Goal: Task Accomplishment & Management: Complete application form

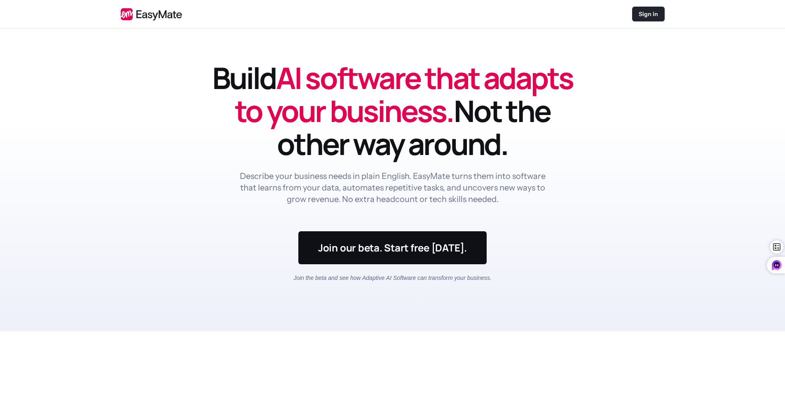
click at [642, 12] on p "Sign in" at bounding box center [648, 14] width 19 height 8
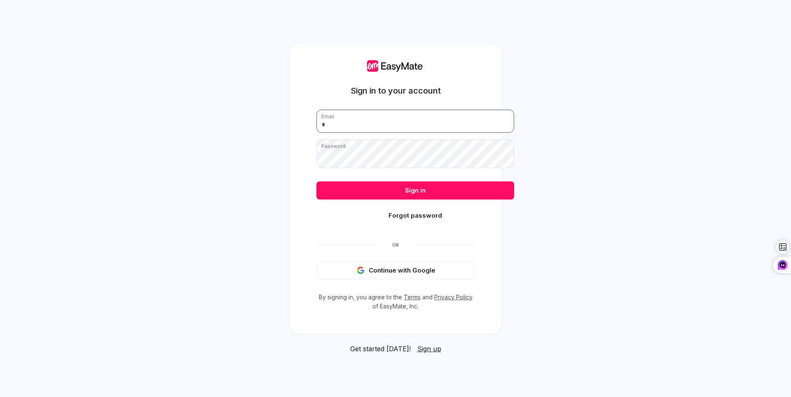
click at [425, 111] on input "email" at bounding box center [415, 121] width 198 height 23
type input "**********"
click at [316, 181] on button "Sign in" at bounding box center [415, 190] width 198 height 18
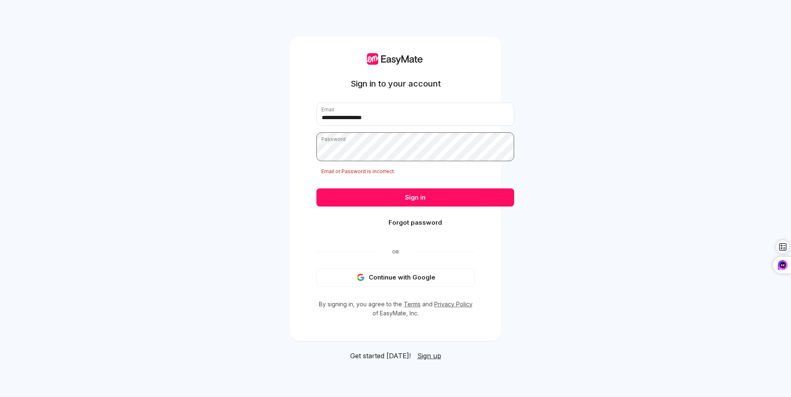
click at [316, 188] on button "Sign in" at bounding box center [415, 197] width 198 height 18
click at [377, 225] on button "Forgot password" at bounding box center [415, 222] width 198 height 18
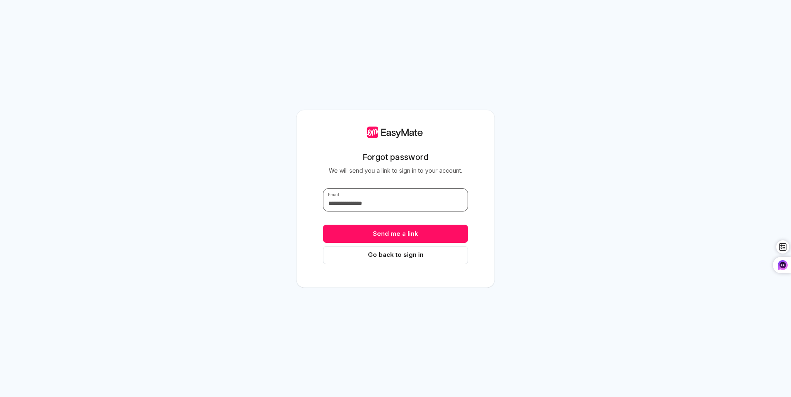
click at [383, 206] on input "text" at bounding box center [395, 199] width 145 height 23
type input "**********"
click at [409, 239] on button "Send me a link" at bounding box center [395, 234] width 145 height 18
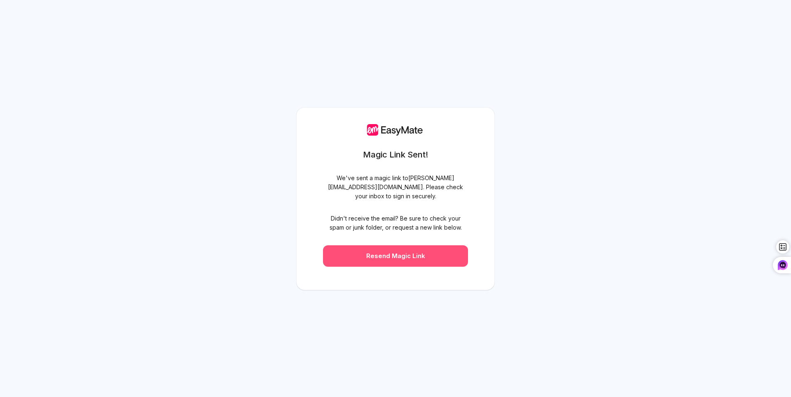
click at [386, 259] on button "Resend Magic Link" at bounding box center [395, 255] width 145 height 21
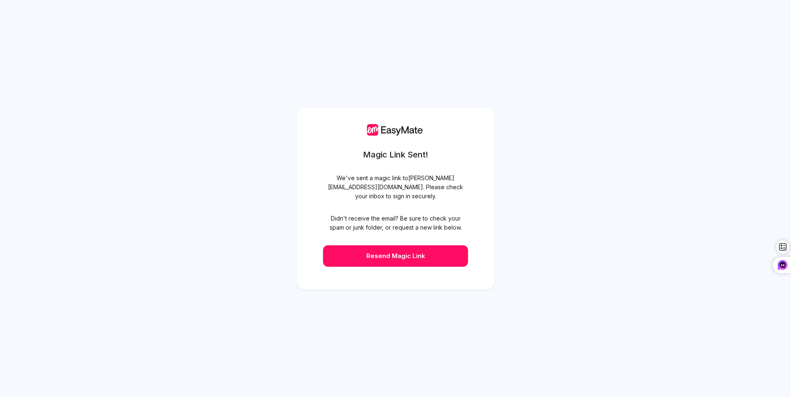
click at [367, 126] on icon at bounding box center [373, 129] width 14 height 7
drag, startPoint x: 368, startPoint y: 114, endPoint x: 367, endPoint y: 121, distance: 6.7
click at [367, 124] on g at bounding box center [373, 130] width 14 height 12
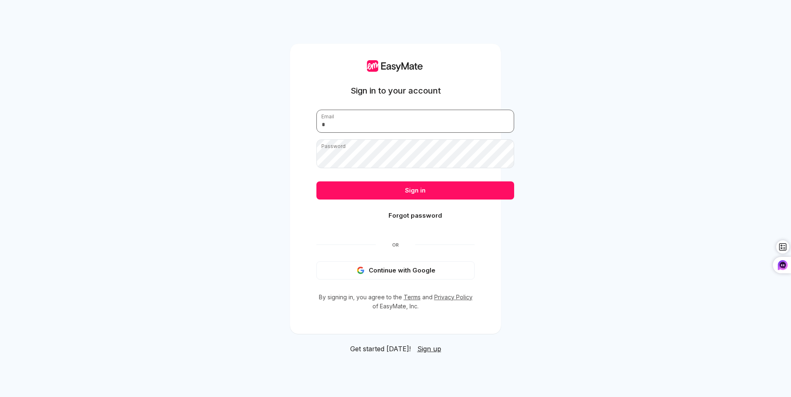
click at [357, 117] on input "email" at bounding box center [415, 121] width 198 height 23
click at [398, 110] on input "**" at bounding box center [415, 121] width 198 height 23
click at [388, 110] on input "***" at bounding box center [415, 121] width 198 height 23
type input "**********"
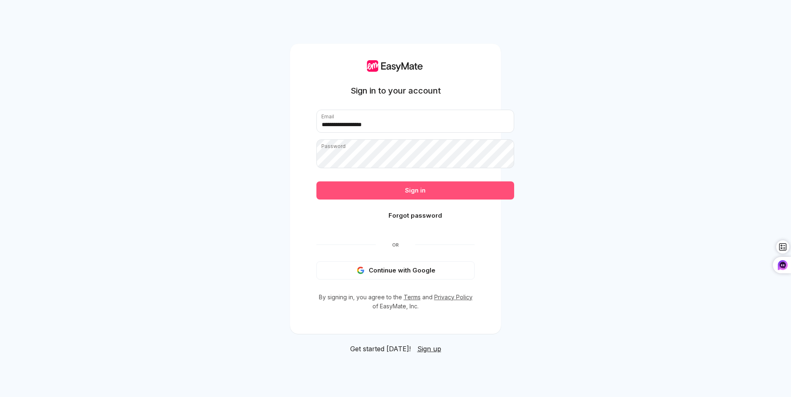
click at [477, 189] on button "Sign in" at bounding box center [415, 190] width 198 height 18
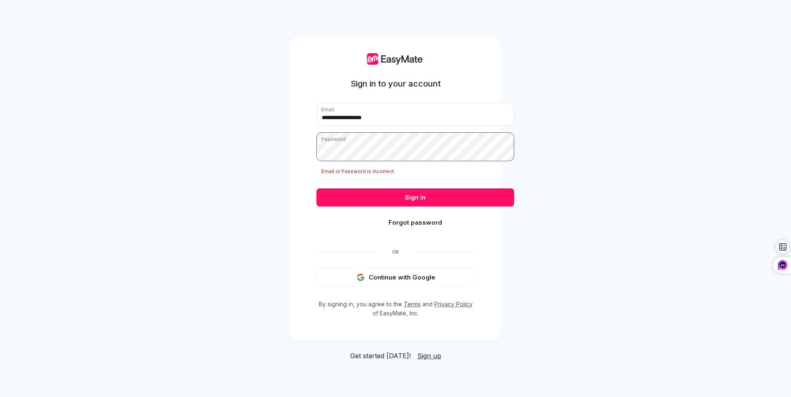
click at [290, 143] on div "**********" at bounding box center [395, 189] width 211 height 304
click at [316, 188] on button "Sign in" at bounding box center [415, 197] width 198 height 18
drag, startPoint x: 293, startPoint y: 53, endPoint x: 479, endPoint y: 160, distance: 214.5
click at [478, 168] on p "Email or Password is incorrect." at bounding box center [415, 171] width 198 height 7
type textarea "**********"
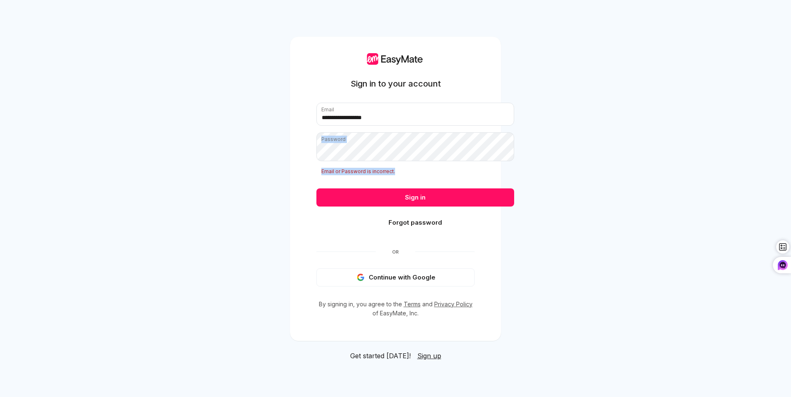
click at [394, 137] on form "**********" at bounding box center [395, 169] width 158 height 133
drag, startPoint x: 429, startPoint y: 150, endPoint x: 269, endPoint y: 143, distance: 160.8
click at [316, 188] on button "Sign in" at bounding box center [415, 197] width 198 height 18
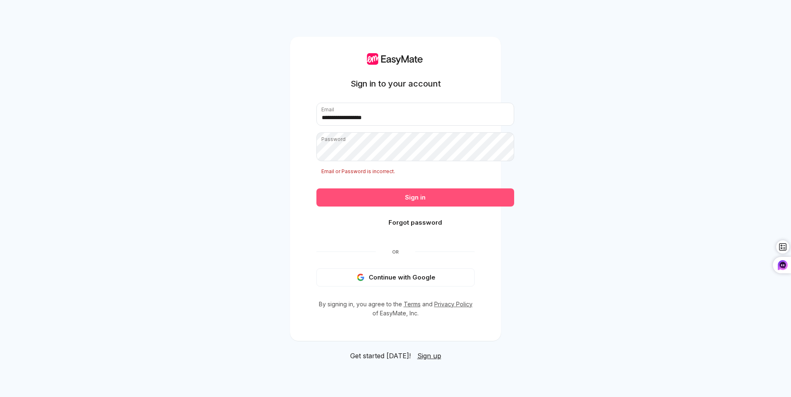
click at [444, 198] on button "Sign in" at bounding box center [415, 197] width 198 height 18
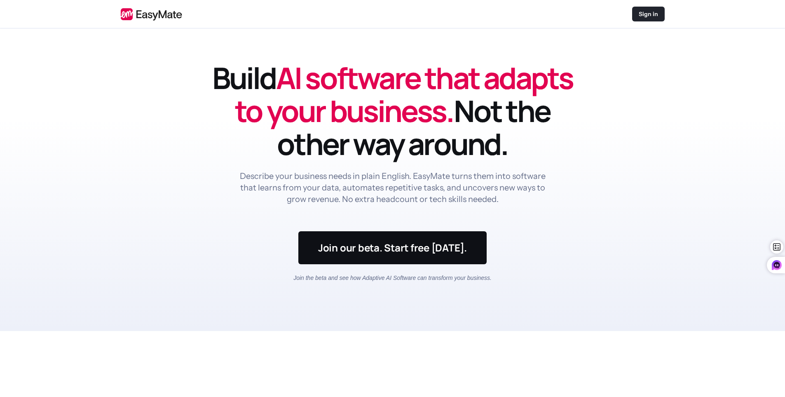
click at [648, 8] on div "Sign in" at bounding box center [648, 14] width 33 height 15
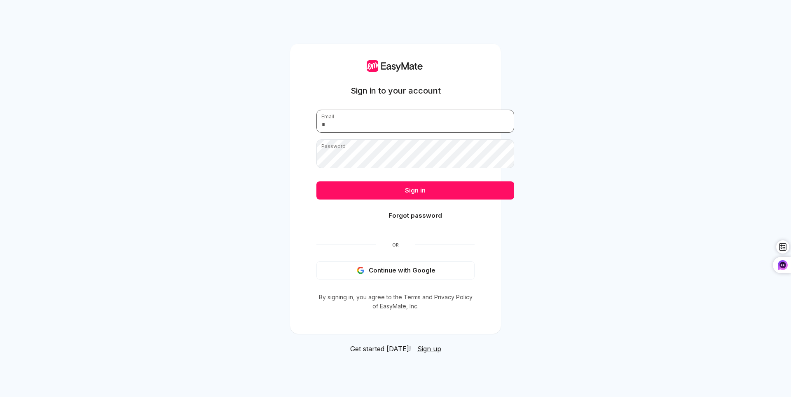
drag, startPoint x: 447, startPoint y: 116, endPoint x: 458, endPoint y: 109, distance: 12.8
click at [449, 115] on input "email" at bounding box center [415, 121] width 198 height 23
drag, startPoint x: 458, startPoint y: 109, endPoint x: 454, endPoint y: 102, distance: 7.8
click at [454, 110] on input "email" at bounding box center [415, 121] width 198 height 23
type input "**********"
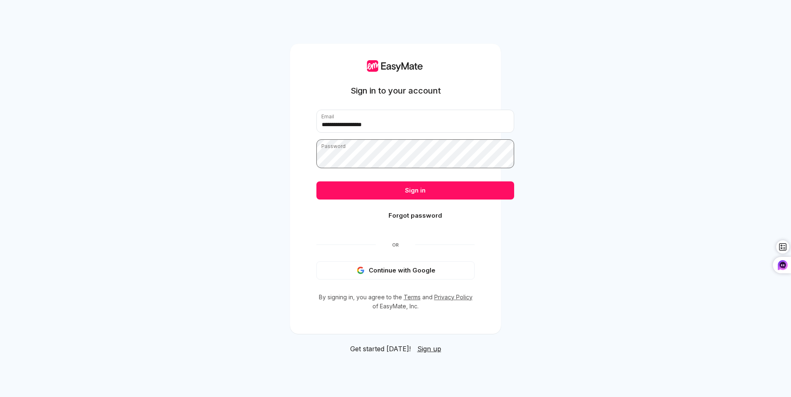
click at [316, 181] on button "Sign in" at bounding box center [415, 190] width 198 height 18
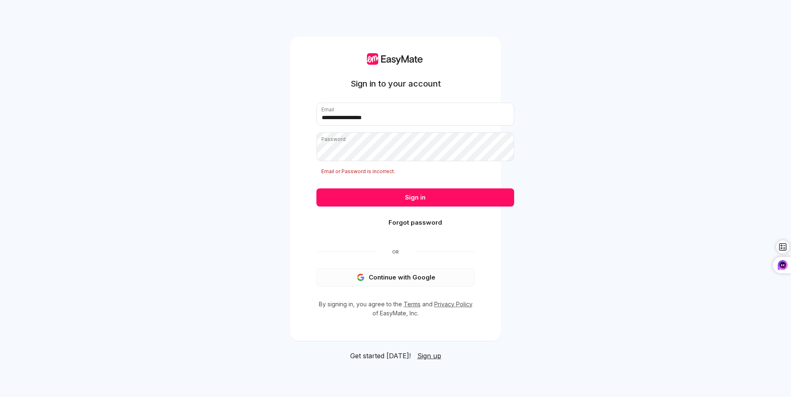
click at [405, 285] on button "Continue with Google" at bounding box center [395, 277] width 158 height 18
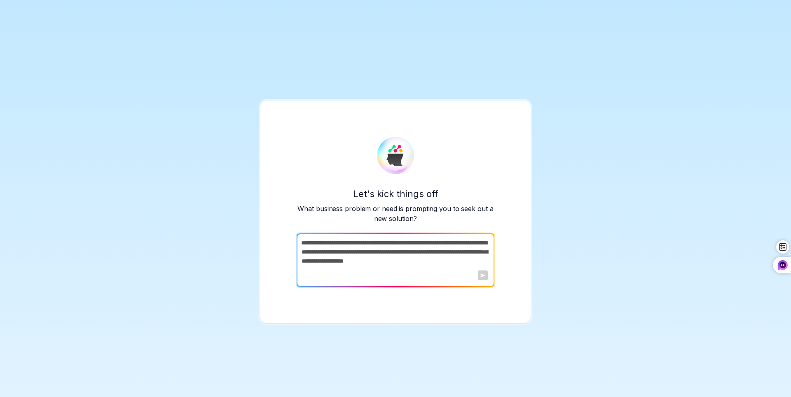
click at [470, 260] on textarea at bounding box center [395, 260] width 196 height 54
click at [480, 280] on div at bounding box center [483, 275] width 10 height 10
click at [486, 280] on div at bounding box center [483, 275] width 10 height 10
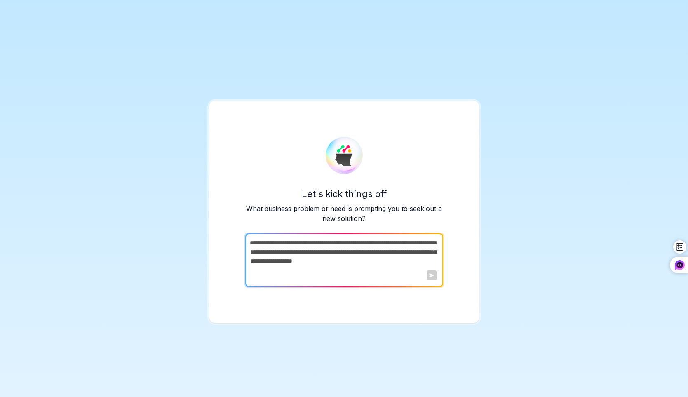
click at [561, 31] on div "Let's kick things off What business problem or need is prompting you to seek ou…" at bounding box center [344, 198] width 688 height 397
drag, startPoint x: 420, startPoint y: 260, endPoint x: 422, endPoint y: 254, distance: 6.5
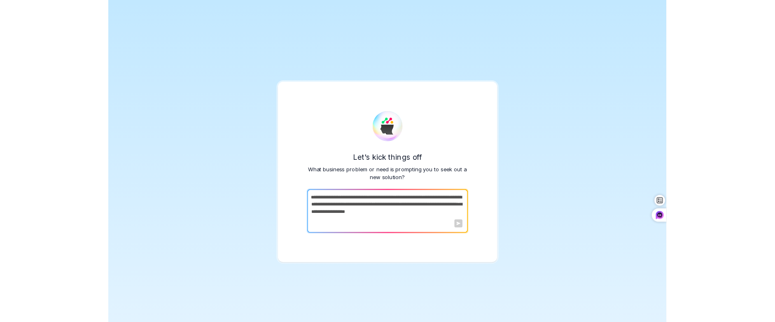
scroll to position [0, 0]
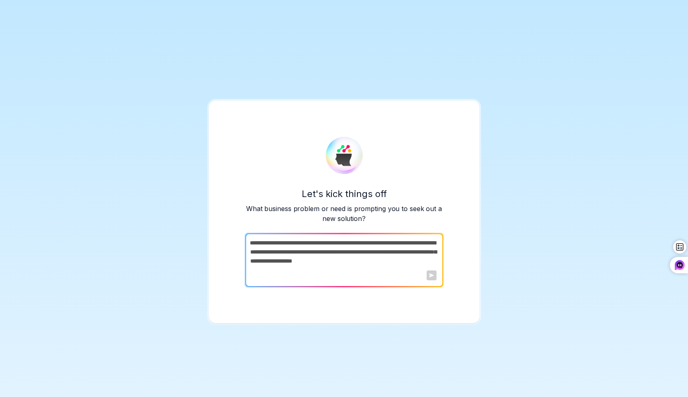
drag, startPoint x: 422, startPoint y: 254, endPoint x: 610, endPoint y: 234, distance: 188.4
click at [610, 234] on div "Let's kick things off What business problem or need is prompting you to seek ou…" at bounding box center [344, 198] width 688 height 397
click at [392, 253] on textarea at bounding box center [343, 260] width 196 height 54
click at [381, 265] on textarea at bounding box center [343, 260] width 196 height 54
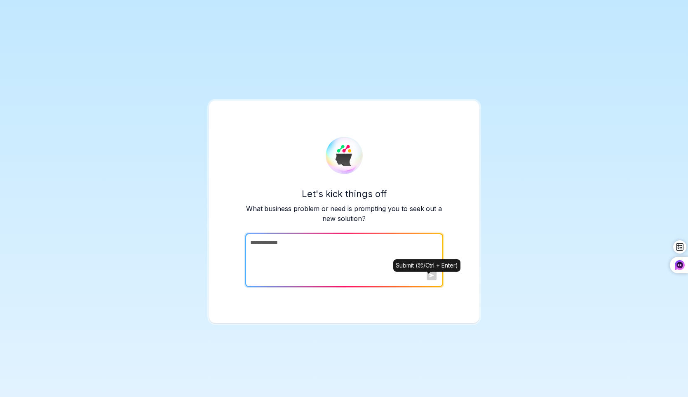
click at [429, 278] on div at bounding box center [431, 275] width 10 height 10
click at [394, 262] on textarea "**********" at bounding box center [343, 260] width 196 height 54
click at [393, 259] on textarea "**********" at bounding box center [343, 260] width 196 height 54
drag, startPoint x: 364, startPoint y: 259, endPoint x: 360, endPoint y: 255, distance: 5.6
click at [362, 256] on textarea "**********" at bounding box center [343, 260] width 196 height 54
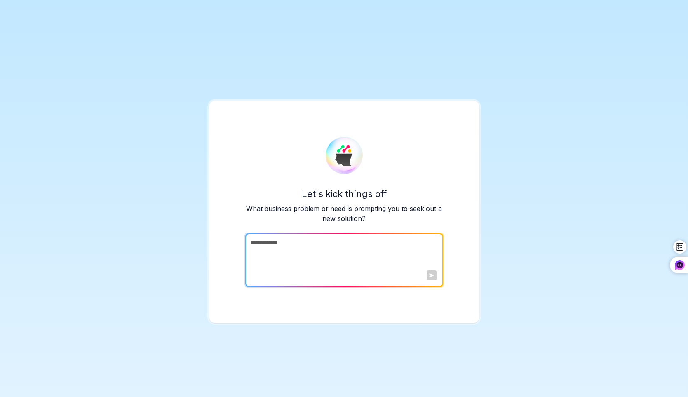
drag, startPoint x: 324, startPoint y: 246, endPoint x: 370, endPoint y: 250, distance: 45.5
click at [370, 250] on textarea "**********" at bounding box center [343, 260] width 196 height 54
click at [431, 280] on div at bounding box center [431, 275] width 10 height 10
click at [377, 249] on textarea "**********" at bounding box center [343, 260] width 196 height 54
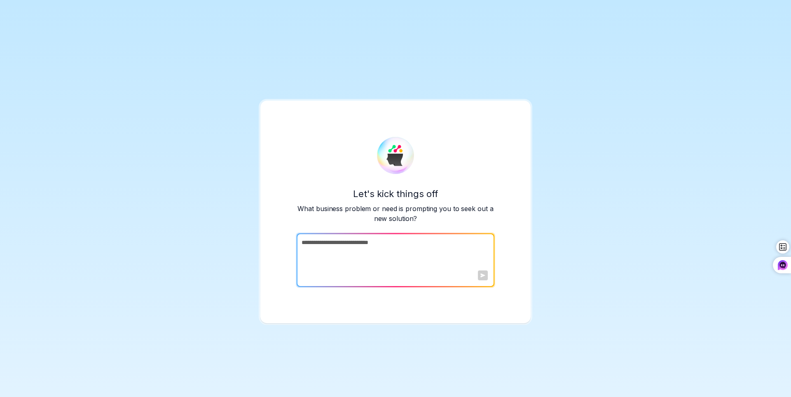
click at [454, 257] on textarea "**********" at bounding box center [395, 260] width 196 height 54
click at [483, 276] on textarea "**********" at bounding box center [395, 260] width 196 height 54
click at [478, 280] on div at bounding box center [483, 275] width 10 height 10
click at [477, 257] on textarea "**********" at bounding box center [395, 260] width 196 height 54
click at [398, 147] on img at bounding box center [395, 155] width 37 height 37
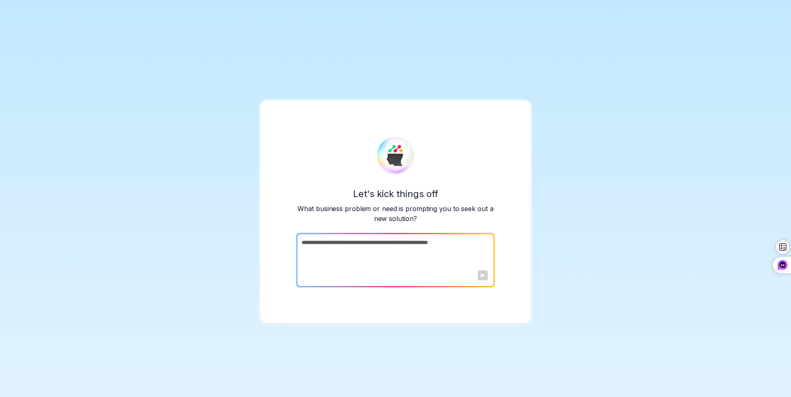
click at [476, 257] on textarea "**********" at bounding box center [395, 260] width 196 height 54
drag, startPoint x: 429, startPoint y: 268, endPoint x: 428, endPoint y: 264, distance: 4.6
click at [428, 264] on textarea "**********" at bounding box center [395, 260] width 196 height 54
click at [412, 274] on textarea "**********" at bounding box center [395, 260] width 196 height 54
click at [371, 273] on textarea "**********" at bounding box center [395, 260] width 196 height 54
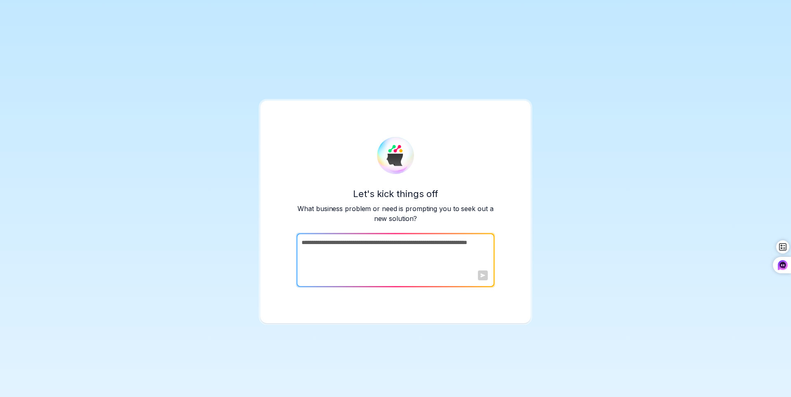
click at [371, 273] on textarea "**********" at bounding box center [395, 260] width 196 height 54
click at [364, 263] on textarea "**********" at bounding box center [395, 260] width 196 height 54
click at [481, 280] on div at bounding box center [483, 275] width 10 height 10
click at [486, 280] on div at bounding box center [483, 275] width 10 height 10
click at [482, 280] on div at bounding box center [483, 275] width 10 height 10
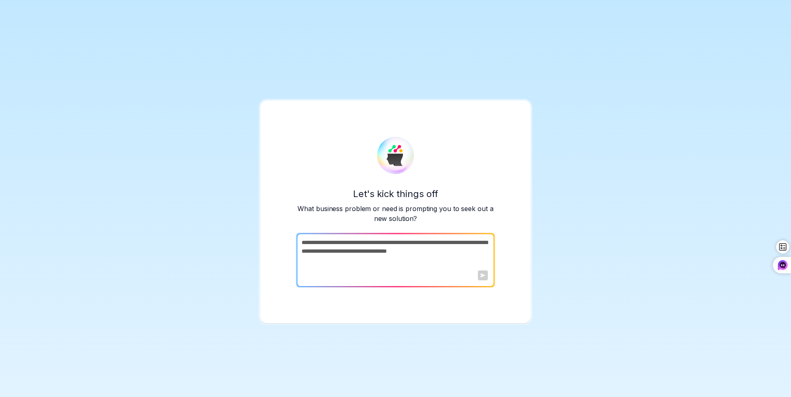
click at [486, 269] on textarea "**********" at bounding box center [395, 260] width 196 height 54
click at [484, 280] on div at bounding box center [483, 275] width 10 height 10
click at [488, 287] on textarea "**********" at bounding box center [395, 260] width 196 height 54
type textarea "**********"
click at [482, 280] on div at bounding box center [483, 275] width 10 height 10
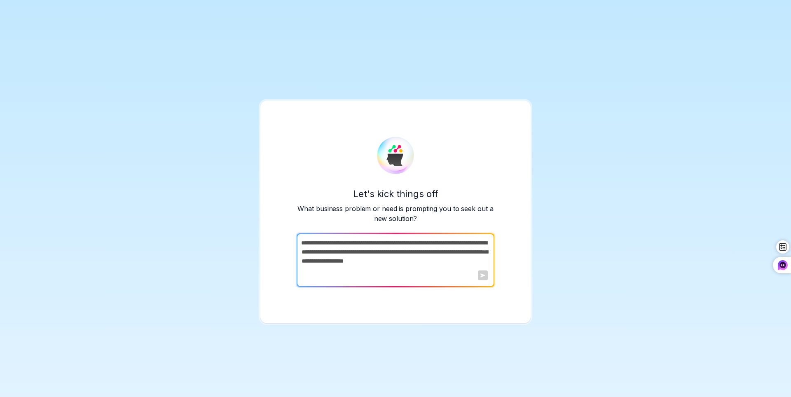
click at [408, 274] on textarea at bounding box center [395, 260] width 196 height 54
click at [402, 269] on textarea at bounding box center [395, 260] width 196 height 54
drag, startPoint x: 304, startPoint y: 254, endPoint x: 462, endPoint y: 289, distance: 161.9
click at [462, 287] on textarea at bounding box center [395, 260] width 196 height 54
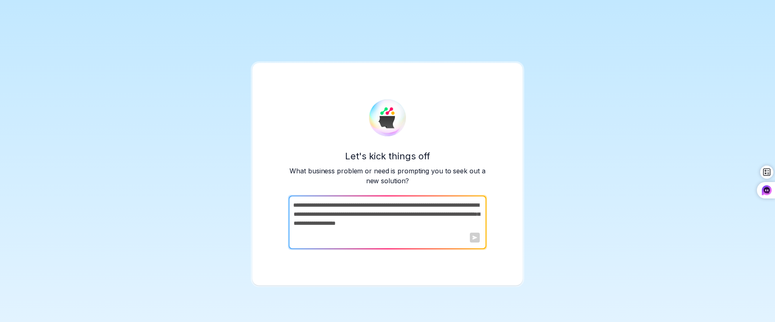
click at [331, 213] on textarea at bounding box center [387, 223] width 196 height 54
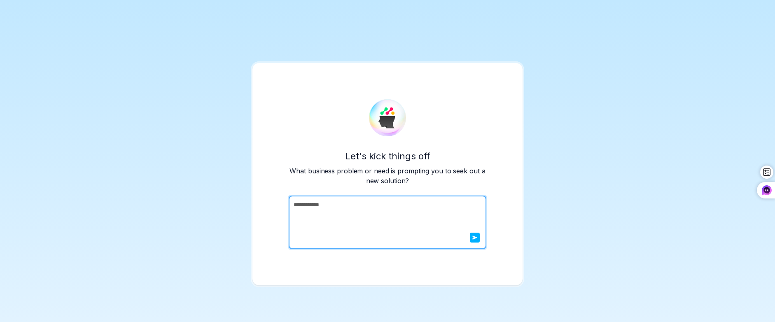
type textarea "**********"
click at [473, 240] on icon "submit" at bounding box center [475, 237] width 5 height 5
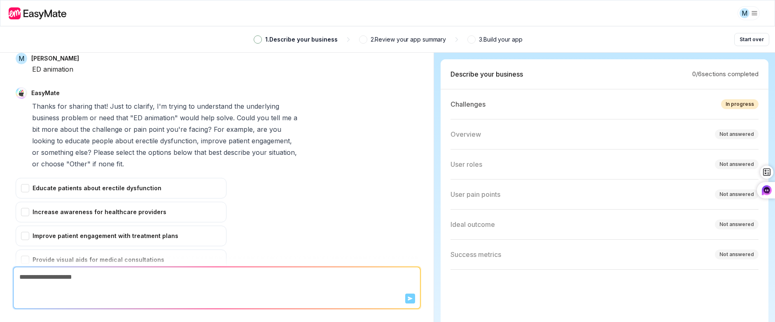
scroll to position [253, 0]
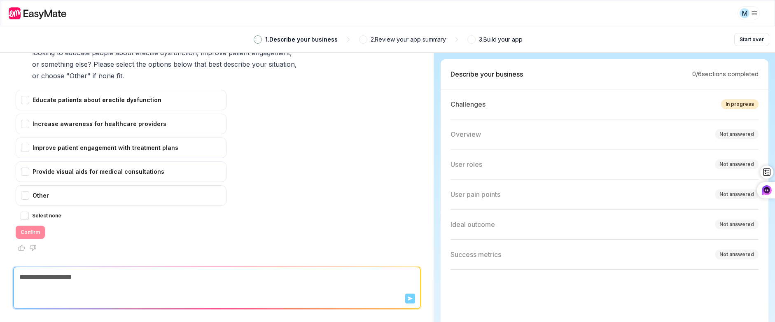
click at [337, 275] on textarea at bounding box center [217, 279] width 407 height 25
drag, startPoint x: 145, startPoint y: 166, endPoint x: 139, endPoint y: 168, distance: 6.1
click at [138, 185] on div "Other" at bounding box center [121, 195] width 211 height 21
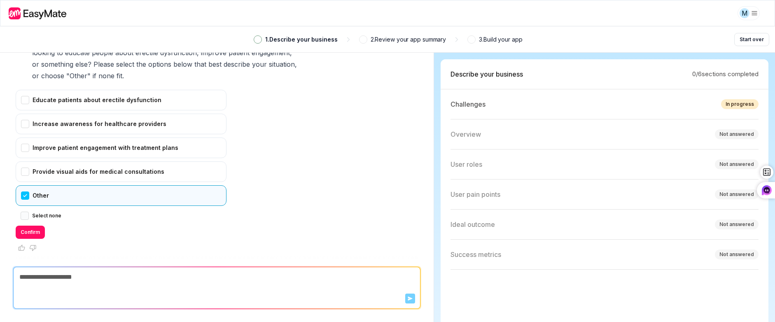
click at [29, 212] on button "Select none" at bounding box center [25, 216] width 8 height 8
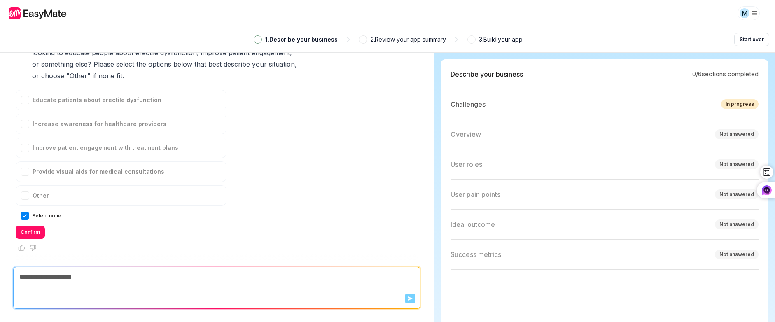
click at [29, 212] on button "Select none" at bounding box center [25, 216] width 8 height 8
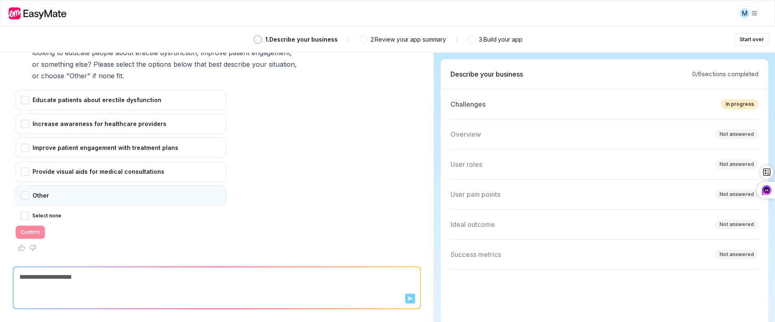
click at [34, 185] on div "Other" at bounding box center [121, 195] width 211 height 21
click at [45, 226] on button "Confirm" at bounding box center [30, 232] width 29 height 13
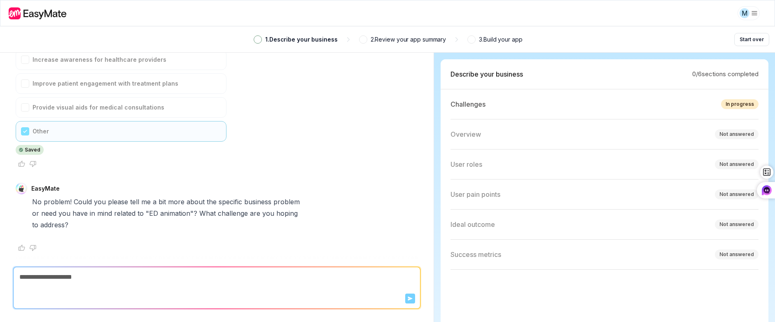
scroll to position [334, 0]
drag, startPoint x: 128, startPoint y: 278, endPoint x: 126, endPoint y: 269, distance: 9.0
click at [126, 276] on textarea at bounding box center [217, 279] width 407 height 25
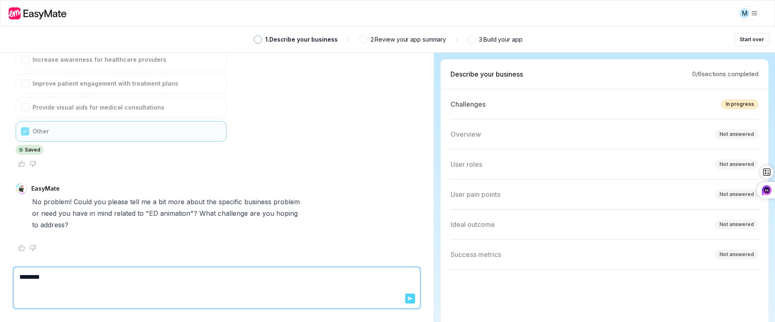
type textarea "********"
click at [405, 296] on button "Send" at bounding box center [410, 299] width 10 height 10
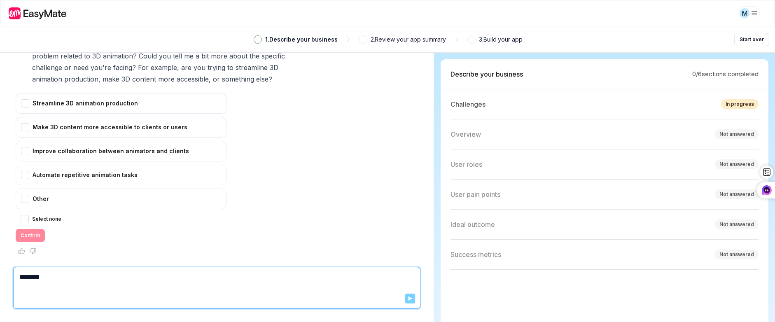
scroll to position [682, 0]
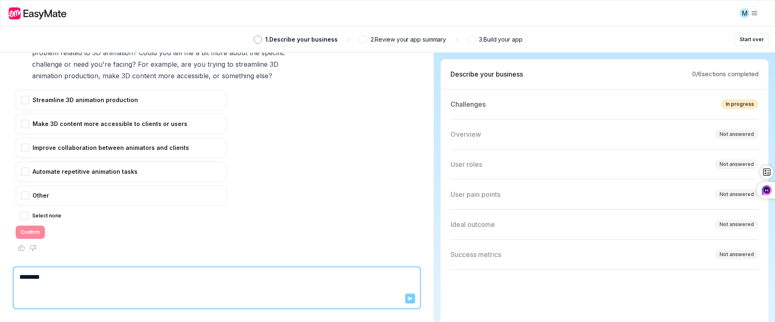
click at [204, 285] on textarea "********" at bounding box center [214, 279] width 400 height 25
type textarea "**********"
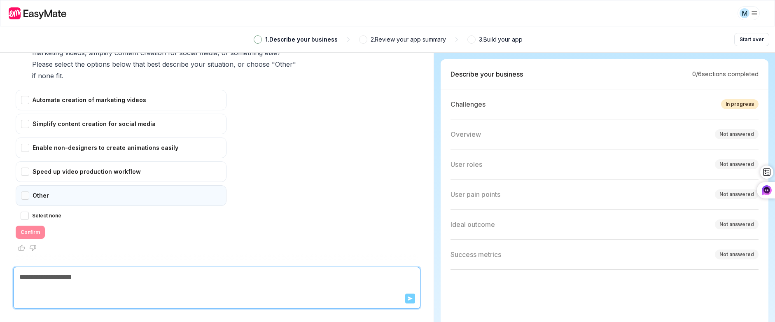
click at [187, 185] on div "Other" at bounding box center [121, 195] width 211 height 21
click at [134, 286] on textarea at bounding box center [214, 279] width 400 height 25
click at [43, 226] on button "Confirm" at bounding box center [30, 232] width 29 height 13
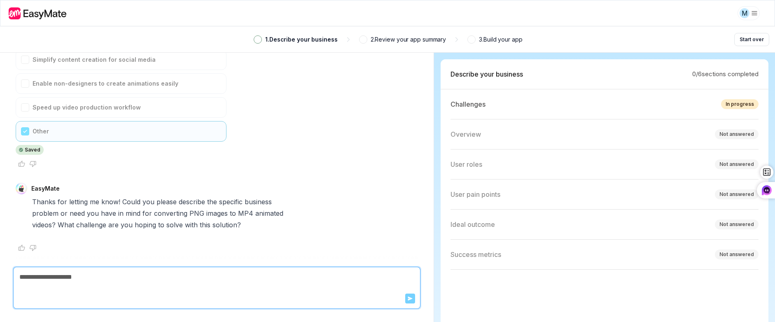
scroll to position [1125, 0]
click at [230, 269] on textarea at bounding box center [214, 279] width 400 height 25
click at [227, 272] on textarea at bounding box center [214, 279] width 400 height 25
type textarea "**********"
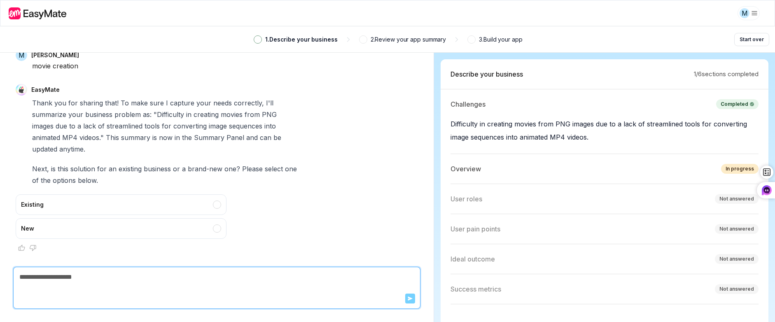
scroll to position [9, 0]
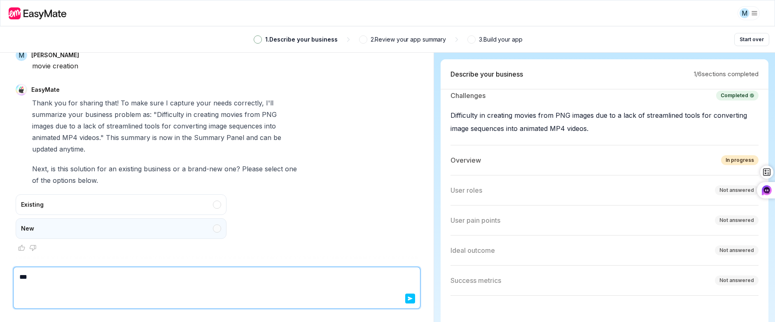
click at [101, 218] on div "New" at bounding box center [121, 228] width 211 height 21
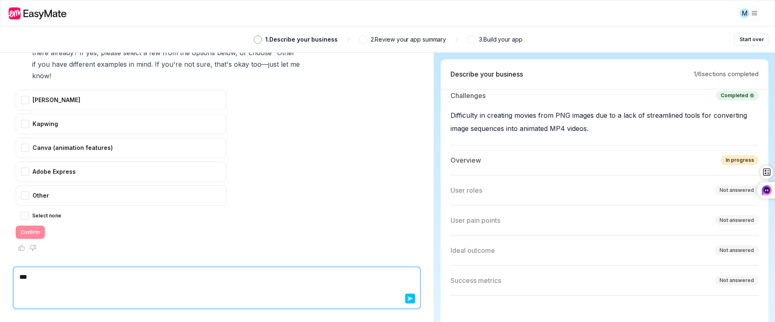
scroll to position [1672, 0]
click at [30, 217] on div "Select none Confirm" at bounding box center [121, 225] width 211 height 28
click at [34, 219] on div "Select none Confirm" at bounding box center [121, 225] width 211 height 28
click at [35, 211] on div "Select none" at bounding box center [121, 216] width 201 height 10
click at [37, 211] on div "Select none" at bounding box center [121, 216] width 201 height 10
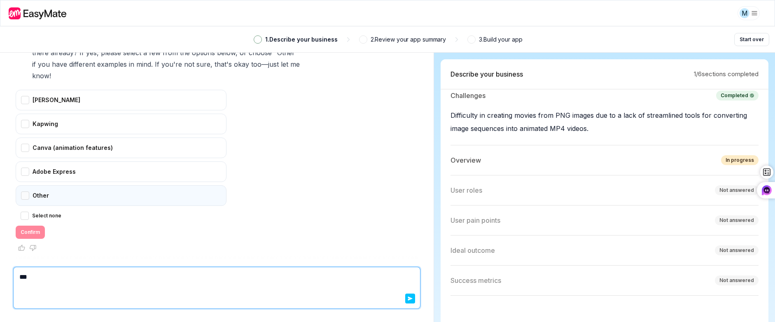
click at [40, 185] on div "Other" at bounding box center [121, 195] width 211 height 21
click at [45, 226] on button "Confirm" at bounding box center [30, 232] width 29 height 13
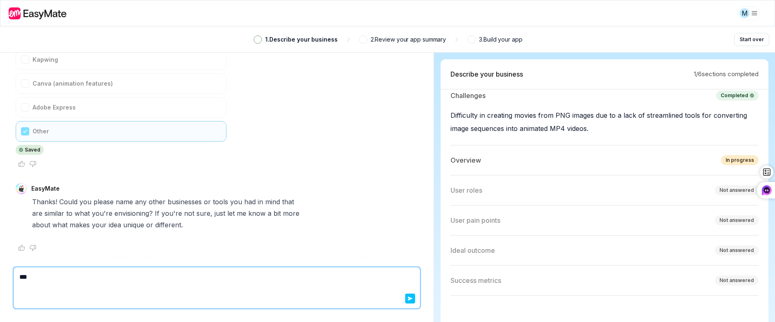
scroll to position [1752, 0]
click at [187, 280] on textarea "***" at bounding box center [214, 279] width 400 height 25
type textarea "*"
type textarea "*******"
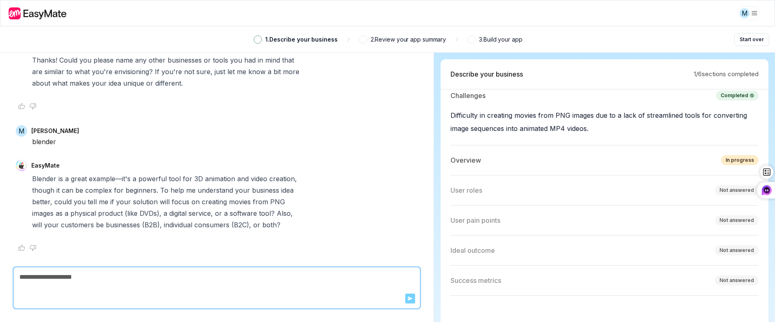
scroll to position [1930, 0]
type textarea "**********"
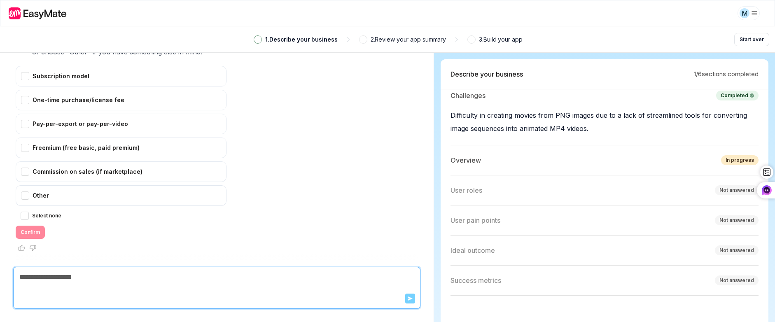
scroll to position [2322, 0]
click at [32, 161] on div "Commission on sales (if marketplace)" at bounding box center [121, 171] width 211 height 21
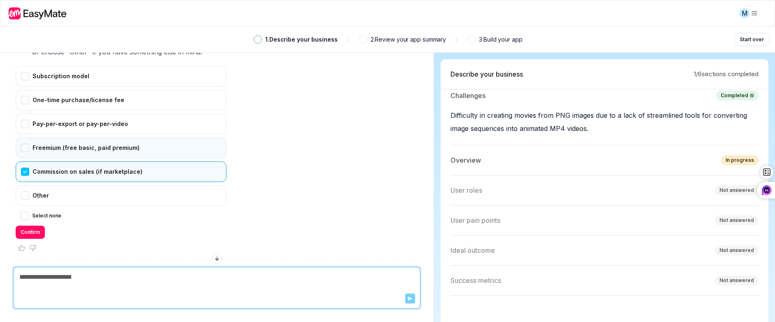
scroll to position [2308, 0]
drag, startPoint x: 30, startPoint y: 124, endPoint x: 30, endPoint y: 95, distance: 29.3
click at [30, 114] on div "Pay-per-export or pay-per-video" at bounding box center [121, 124] width 211 height 21
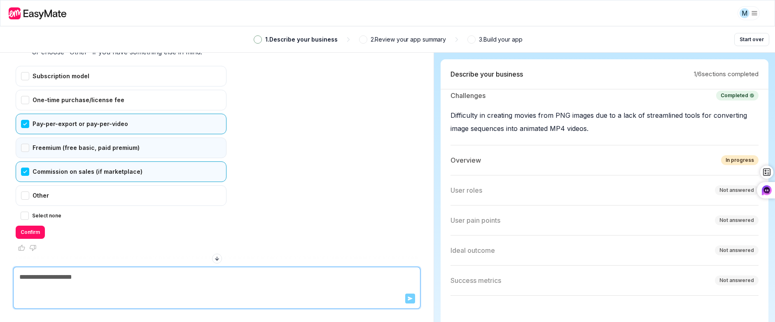
click at [31, 138] on div "Freemium (free basic, paid premium)" at bounding box center [121, 148] width 211 height 21
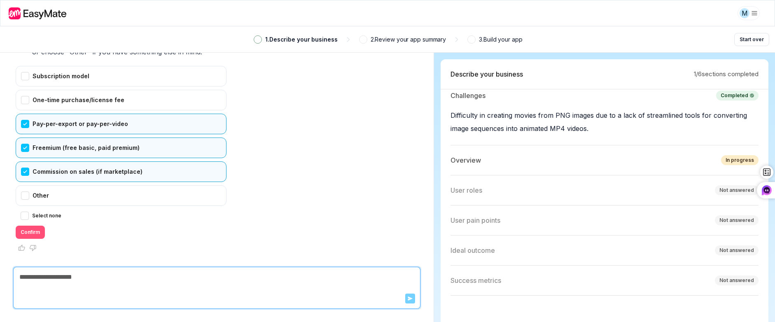
click at [45, 226] on button "Confirm" at bounding box center [30, 232] width 29 height 13
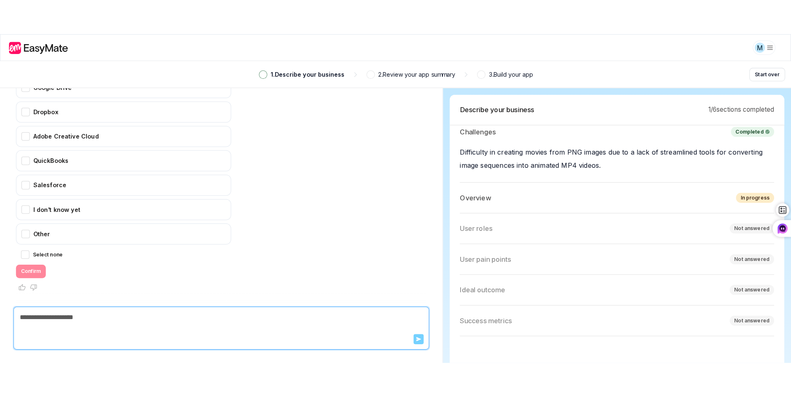
scroll to position [2661, 0]
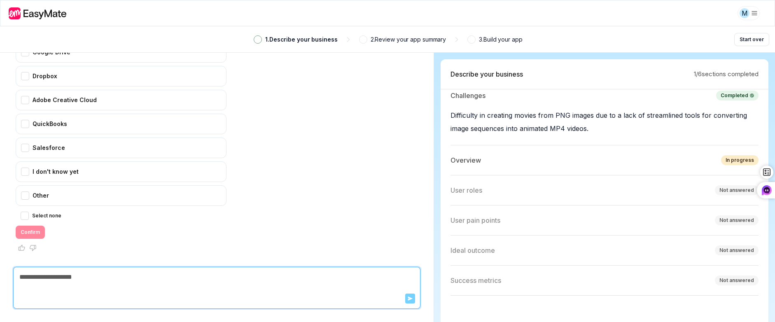
click at [197, 272] on textarea at bounding box center [214, 279] width 400 height 25
click at [705, 85] on div "Describe your business 1 / 6 sections completed" at bounding box center [605, 74] width 328 height 30
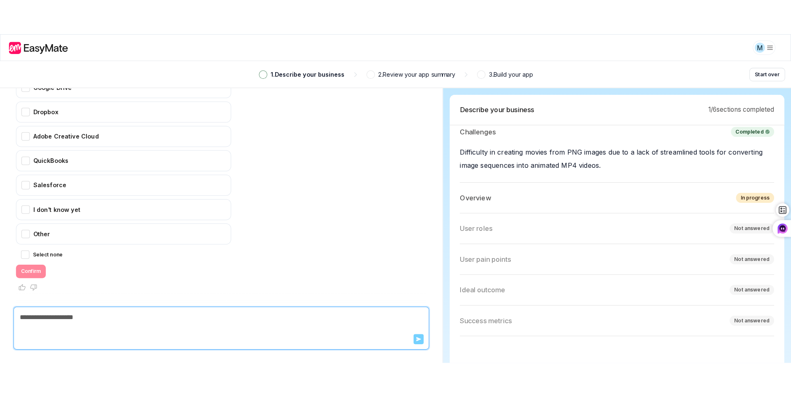
scroll to position [2587, 0]
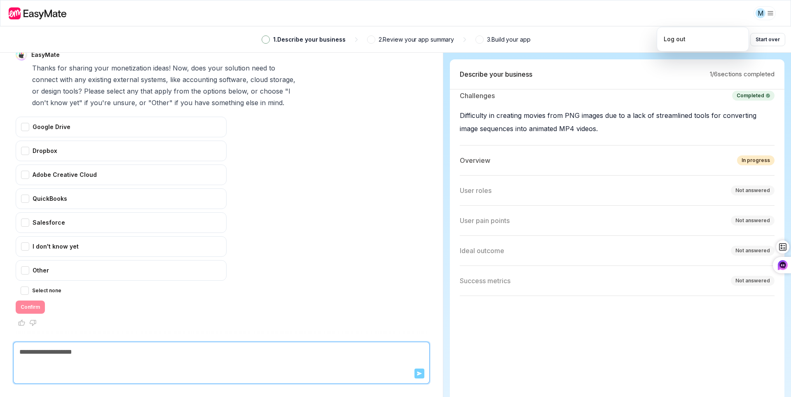
click at [765, 19] on html "M 1 . Describe your business 2 . Review your app summary 3 . Build your app Sta…" at bounding box center [395, 198] width 791 height 397
click at [702, 9] on html "M 1 . Describe your business 2 . Review your app summary 3 . Build your app Sta…" at bounding box center [395, 198] width 791 height 397
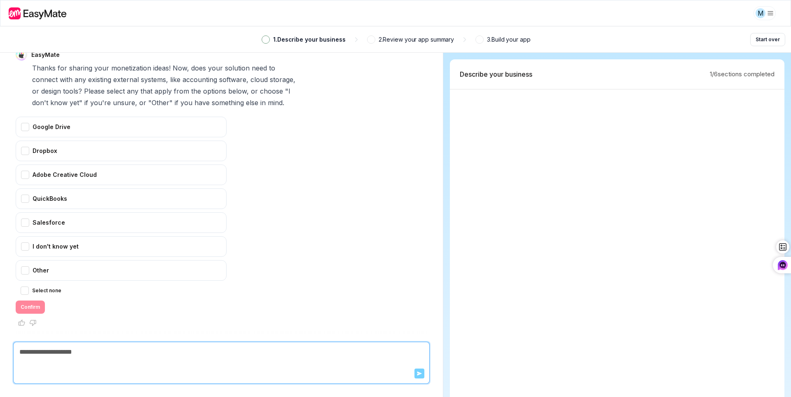
scroll to position [231, 0]
click at [98, 351] on textarea at bounding box center [218, 354] width 409 height 25
type textarea "**"
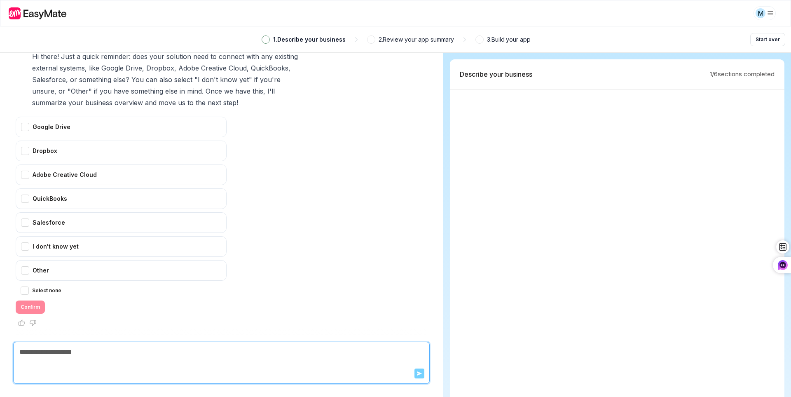
scroll to position [3009, 0]
click at [138, 236] on div "I don't know yet" at bounding box center [121, 246] width 211 height 21
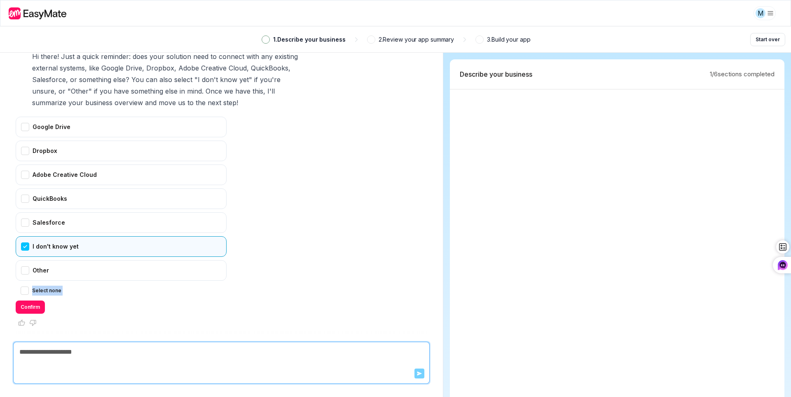
drag, startPoint x: 39, startPoint y: 278, endPoint x: 38, endPoint y: 284, distance: 5.8
type textarea "**********"
click at [38, 285] on div "Select none Confirm" at bounding box center [121, 299] width 211 height 28
click at [45, 300] on button "Confirm" at bounding box center [30, 306] width 29 height 13
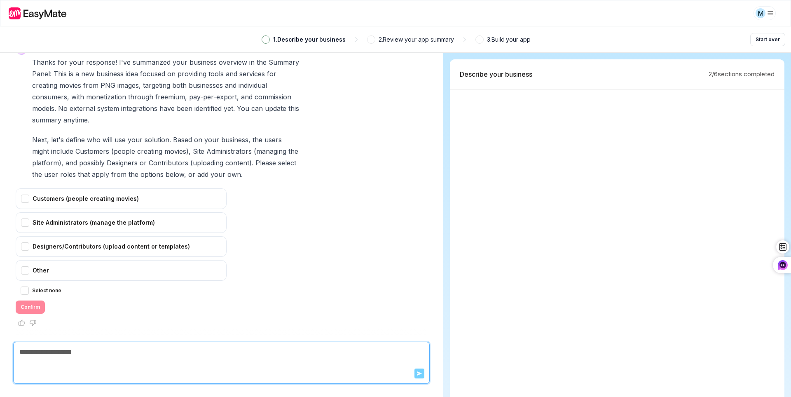
scroll to position [3356, 0]
click at [150, 188] on div "Customers (people creating movies)" at bounding box center [121, 198] width 211 height 21
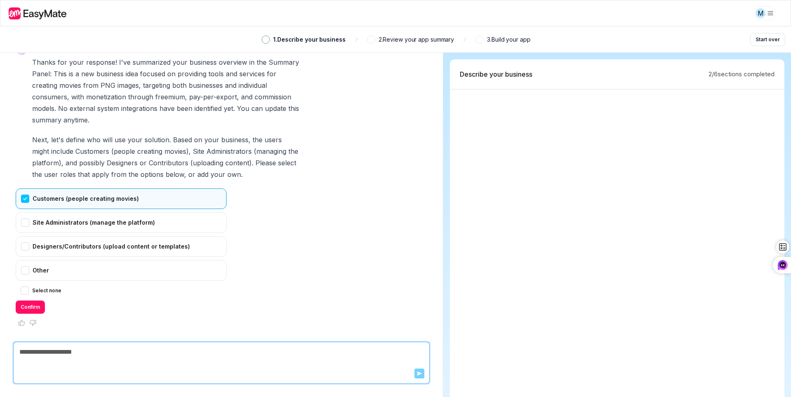
click at [187, 188] on div "Customers (people creating movies)" at bounding box center [121, 198] width 211 height 21
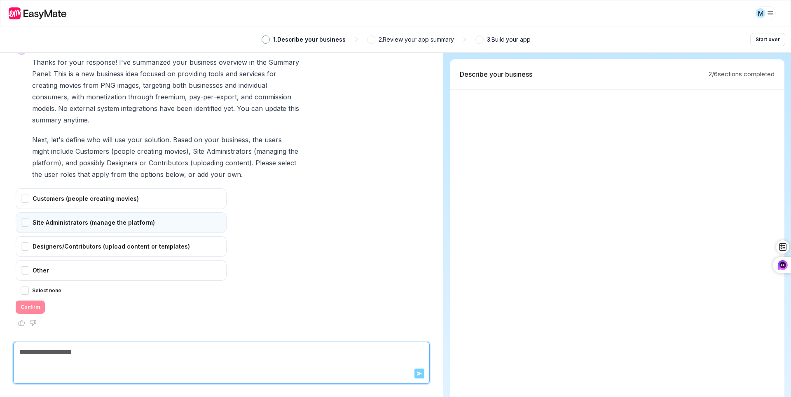
click at [148, 212] on div "Site Administrators (manage the platform)" at bounding box center [121, 222] width 211 height 21
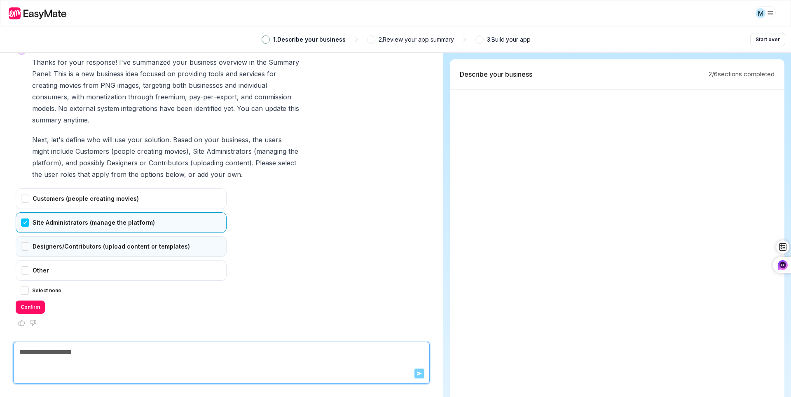
click at [140, 236] on div "Designers/Contributors (upload content or templates)" at bounding box center [121, 246] width 211 height 21
click at [45, 300] on button "Confirm" at bounding box center [30, 306] width 29 height 13
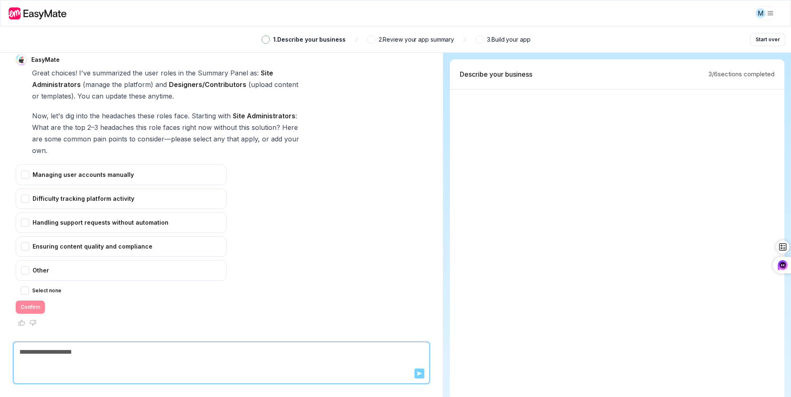
scroll to position [3689, 0]
click at [122, 236] on div "Ensuring content quality and compliance" at bounding box center [121, 246] width 211 height 21
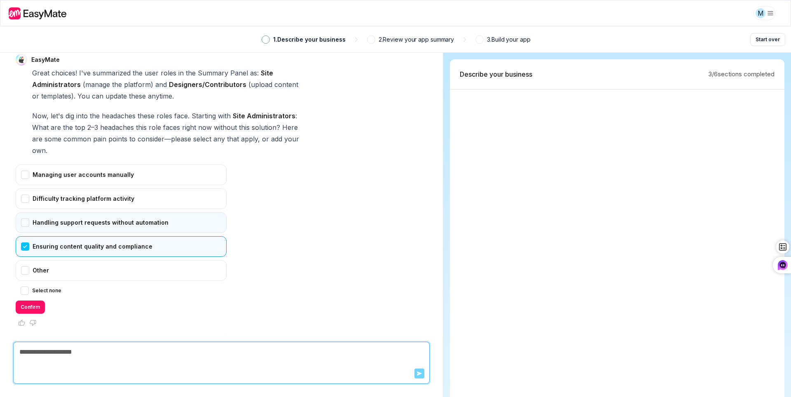
click at [120, 212] on div "Handling support requests without automation" at bounding box center [121, 222] width 211 height 21
click at [117, 188] on div "Difficulty tracking platform activity" at bounding box center [121, 198] width 211 height 21
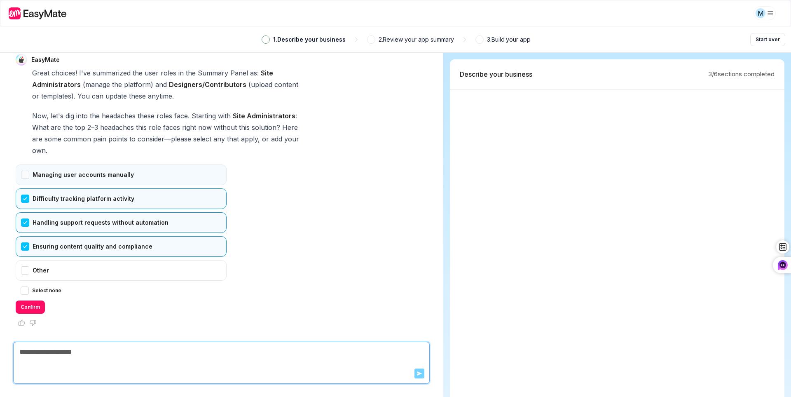
click at [123, 164] on div "Managing user accounts manually" at bounding box center [121, 174] width 211 height 21
drag, startPoint x: 38, startPoint y: 291, endPoint x: 59, endPoint y: 290, distance: 21.0
click at [38, 300] on button "Confirm" at bounding box center [30, 306] width 29 height 13
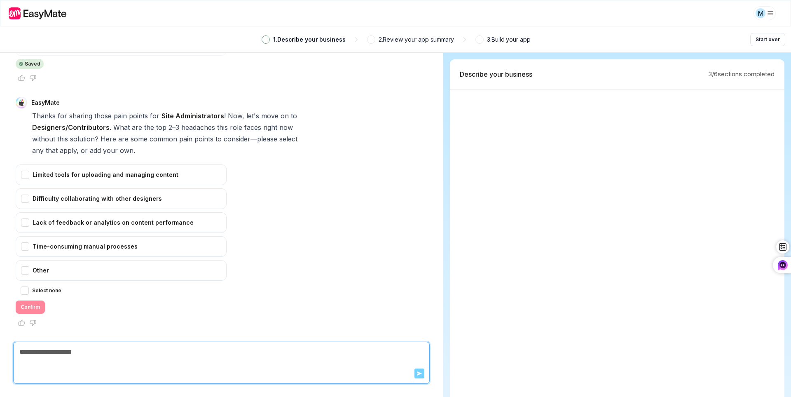
scroll to position [3970, 0]
click at [164, 164] on div "Limited tools for uploading and managing content" at bounding box center [121, 174] width 211 height 21
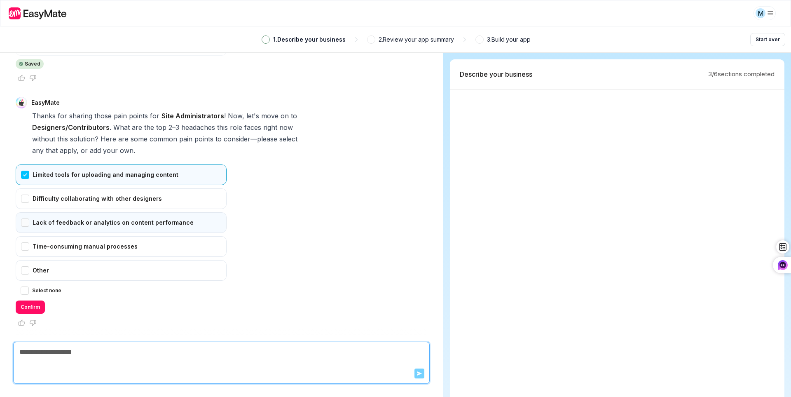
click at [151, 212] on div "Lack of feedback or analytics on content performance" at bounding box center [121, 222] width 211 height 21
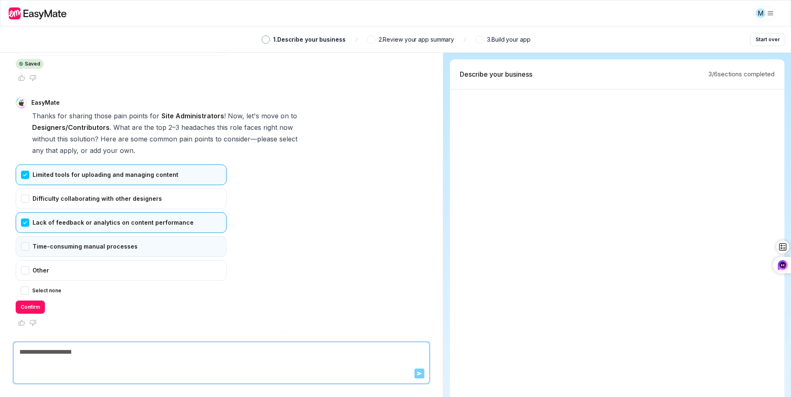
click at [164, 236] on div "Time-consuming manual processes" at bounding box center [121, 246] width 211 height 21
click at [45, 300] on button "Confirm" at bounding box center [30, 306] width 29 height 13
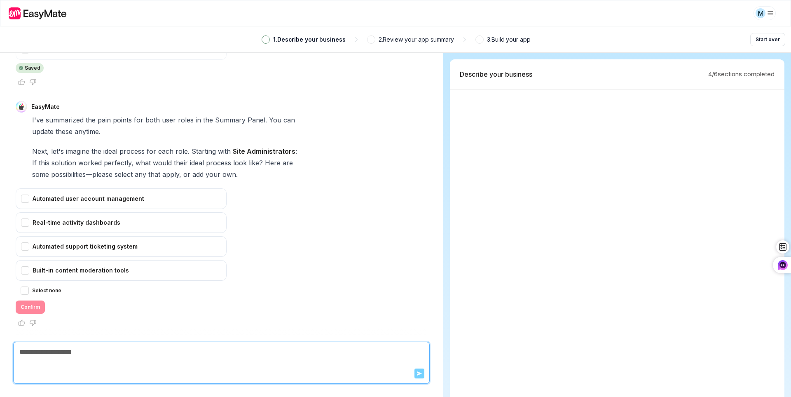
scroll to position [4245, 0]
click at [150, 188] on div "Automated user account management" at bounding box center [121, 198] width 211 height 21
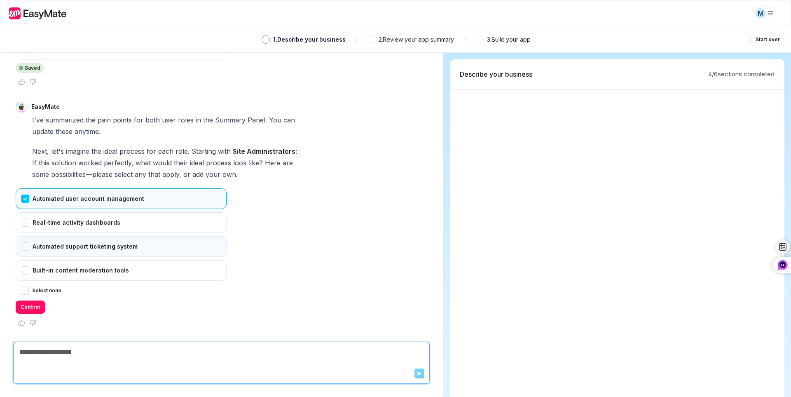
click at [124, 236] on div "Automated support ticketing system" at bounding box center [121, 246] width 211 height 21
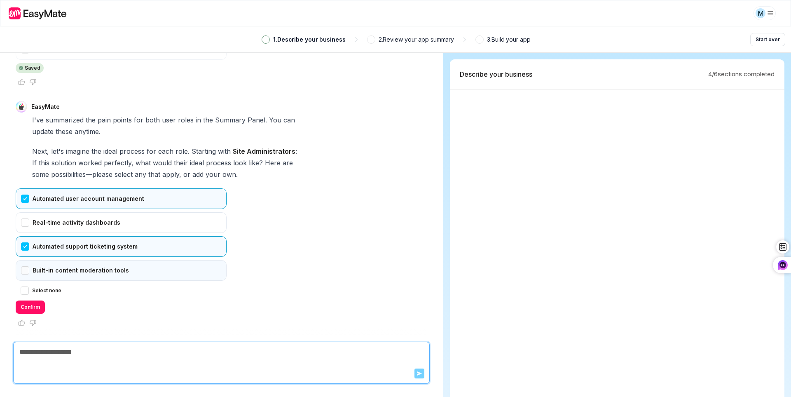
click at [126, 260] on div "Built-in content moderation tools" at bounding box center [121, 270] width 211 height 21
drag, startPoint x: 49, startPoint y: 289, endPoint x: 56, endPoint y: 286, distance: 8.0
click at [45, 300] on button "Confirm" at bounding box center [30, 306] width 29 height 13
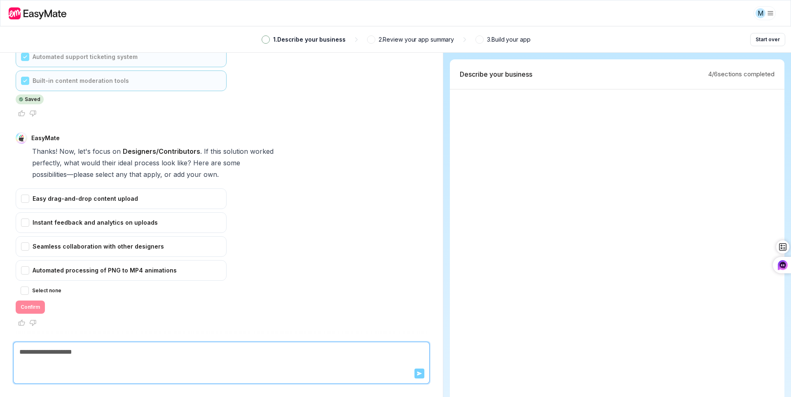
scroll to position [4481, 0]
click at [36, 260] on div "Automated processing of PNG to MP4 animations" at bounding box center [121, 270] width 211 height 21
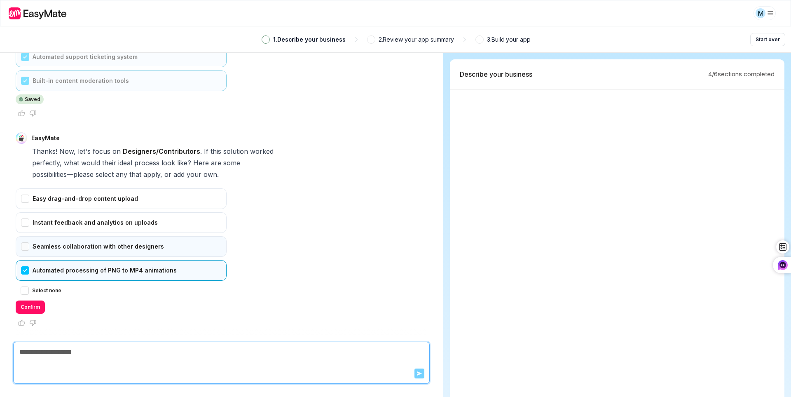
click at [36, 236] on div "Seamless collaboration with other designers" at bounding box center [121, 246] width 211 height 21
click at [37, 212] on div "Instant feedback and analytics on uploads" at bounding box center [121, 222] width 211 height 21
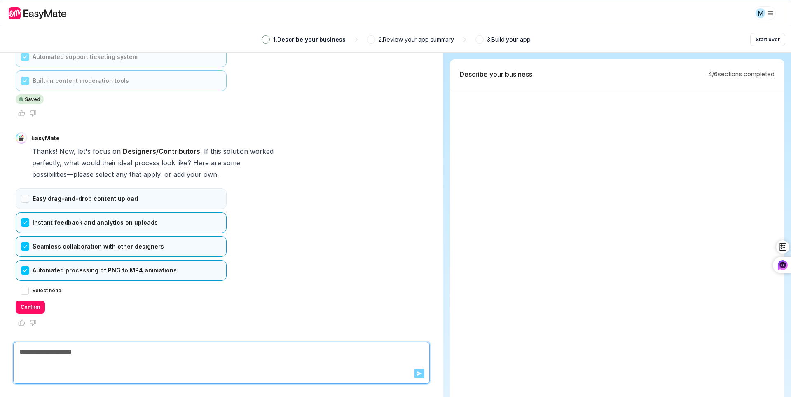
click at [33, 188] on div "Easy drag-and-drop content upload" at bounding box center [121, 198] width 211 height 21
click at [44, 300] on button "Confirm" at bounding box center [30, 306] width 29 height 13
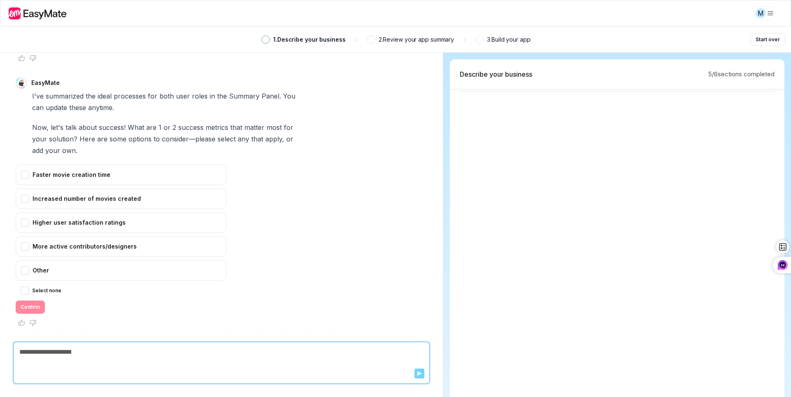
scroll to position [490, 0]
click at [36, 164] on div "Faster movie creation time" at bounding box center [121, 174] width 211 height 21
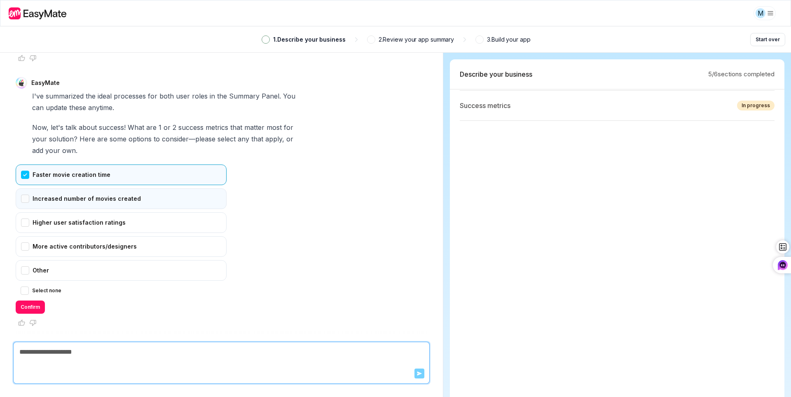
click at [30, 188] on div "Increased number of movies created" at bounding box center [121, 198] width 211 height 21
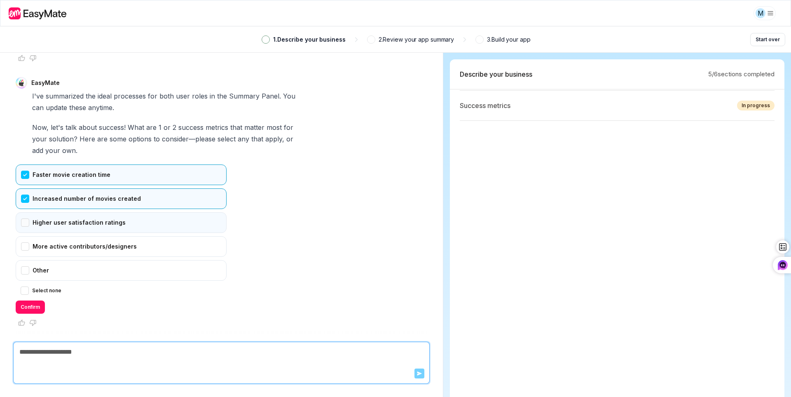
click at [35, 212] on div "Higher user satisfaction ratings" at bounding box center [121, 222] width 211 height 21
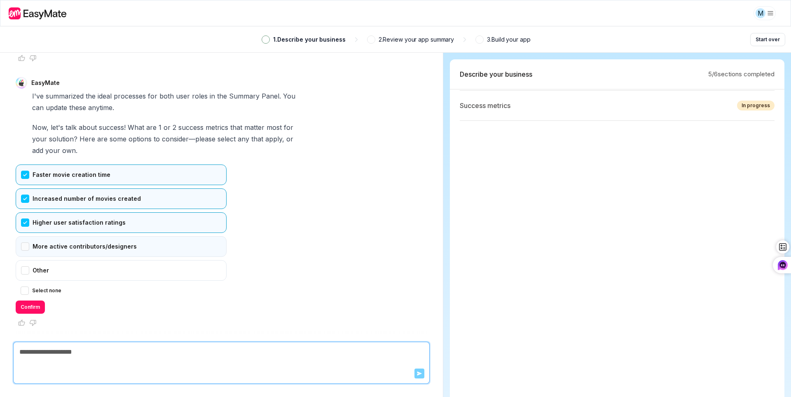
click at [33, 236] on div "More active contributors/designers" at bounding box center [121, 246] width 211 height 21
drag, startPoint x: 34, startPoint y: 291, endPoint x: 34, endPoint y: 285, distance: 5.8
click at [34, 300] on button "Confirm" at bounding box center [30, 306] width 29 height 13
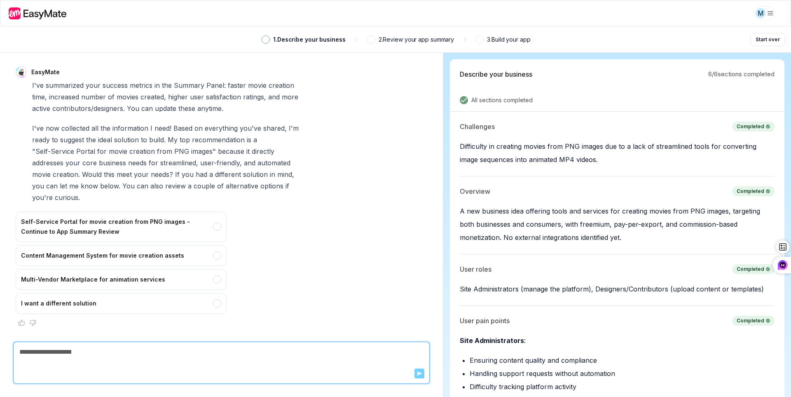
scroll to position [5090, 0]
click at [18, 256] on div "EasyMate Hi! Let's kick things off. What business problem or need is prompting …" at bounding box center [221, 197] width 443 height 289
click at [60, 245] on div "Content Management System for movie creation assets" at bounding box center [121, 255] width 211 height 21
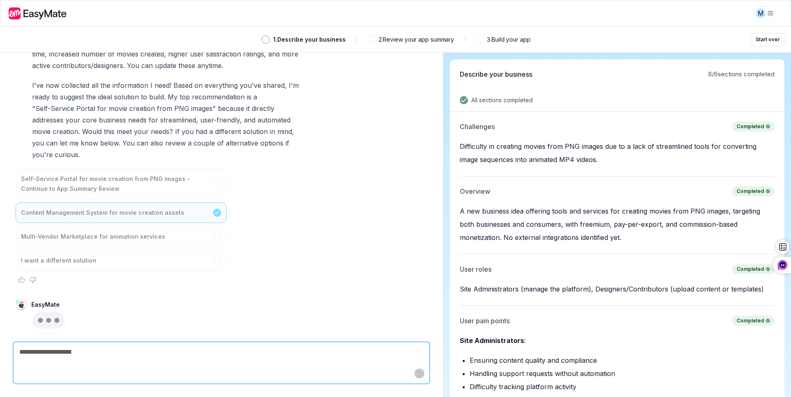
scroll to position [5147, 0]
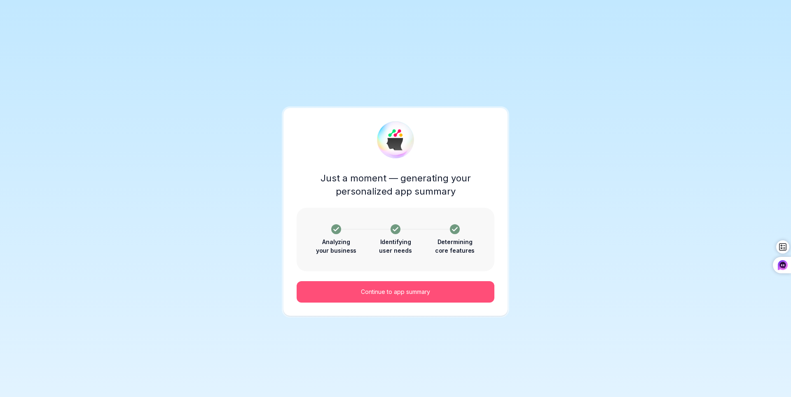
click at [430, 296] on p "Continue to app summary" at bounding box center [395, 291] width 69 height 9
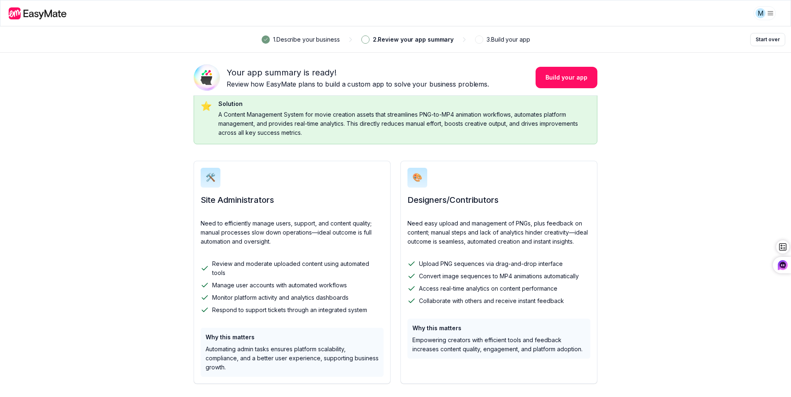
scroll to position [306, 0]
click at [576, 88] on button "Build your app" at bounding box center [567, 77] width 62 height 21
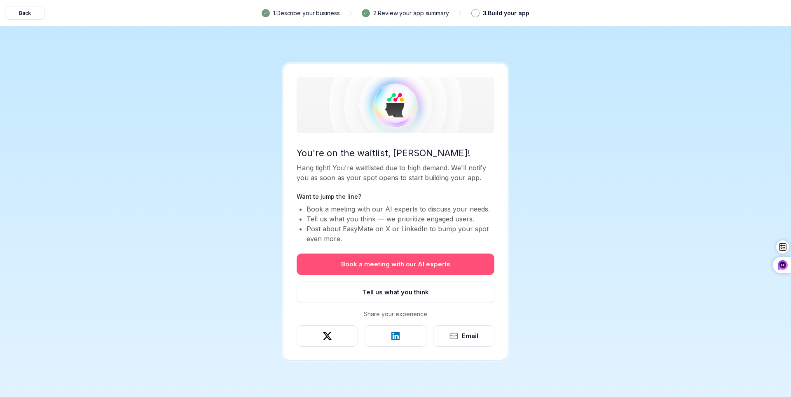
click at [442, 275] on button "Book a meeting with our AI experts" at bounding box center [396, 263] width 198 height 21
click at [398, 275] on button "Book a meeting with our AI experts" at bounding box center [396, 263] width 198 height 21
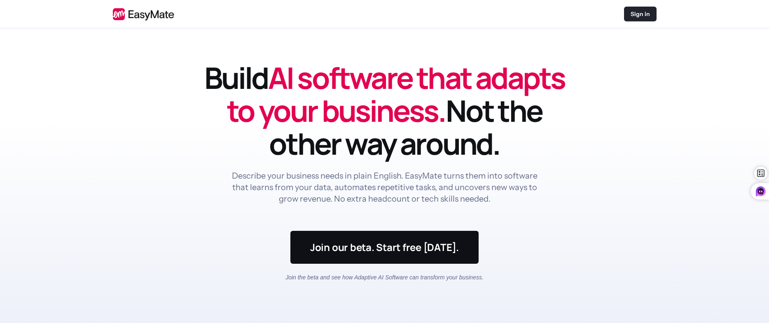
click at [647, 13] on p "Sign in" at bounding box center [640, 14] width 19 height 8
